Goal: Navigation & Orientation: Find specific page/section

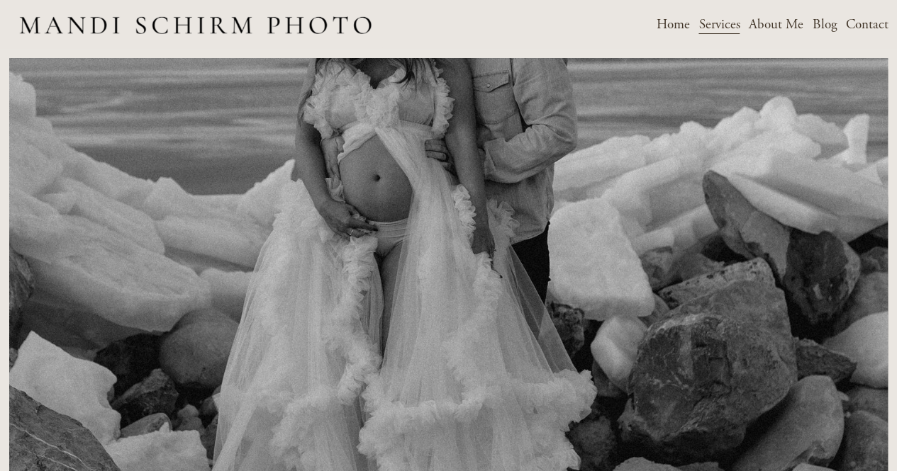
click at [0, 0] on span "Motherhood & Maternity" at bounding box center [0, 0] width 0 height 0
click at [768, 23] on link "About Me" at bounding box center [775, 25] width 55 height 24
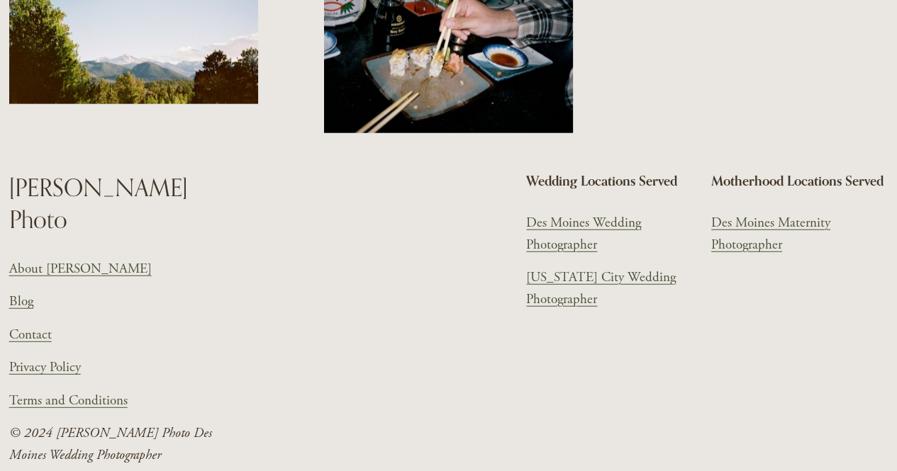
scroll to position [1735, 0]
